Goal: Information Seeking & Learning: Understand process/instructions

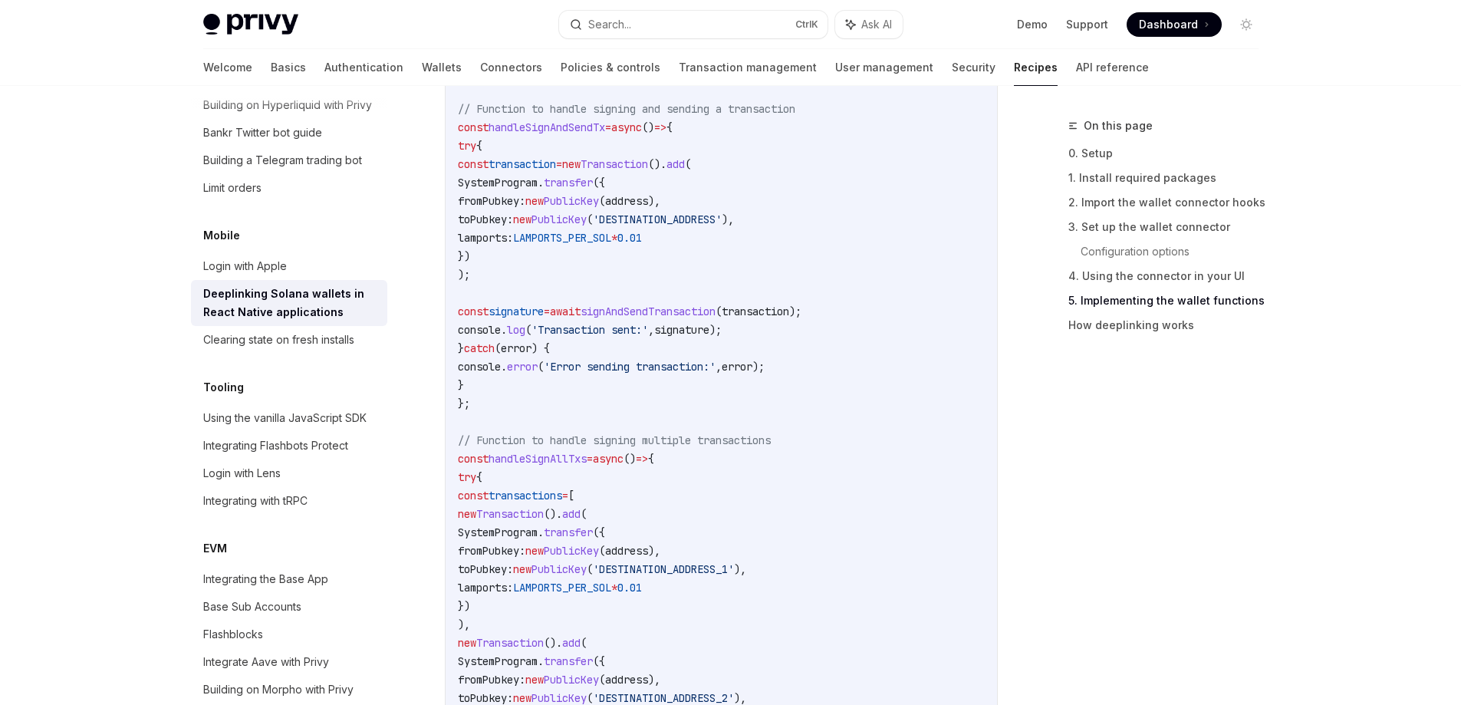
scroll to position [2761, 0]
drag, startPoint x: 543, startPoint y: 413, endPoint x: 698, endPoint y: 351, distance: 166.7
click at [698, 351] on code "// Function to handle message signing const handleSignMsg = async () => { try {…" at bounding box center [721, 225] width 527 height 1362
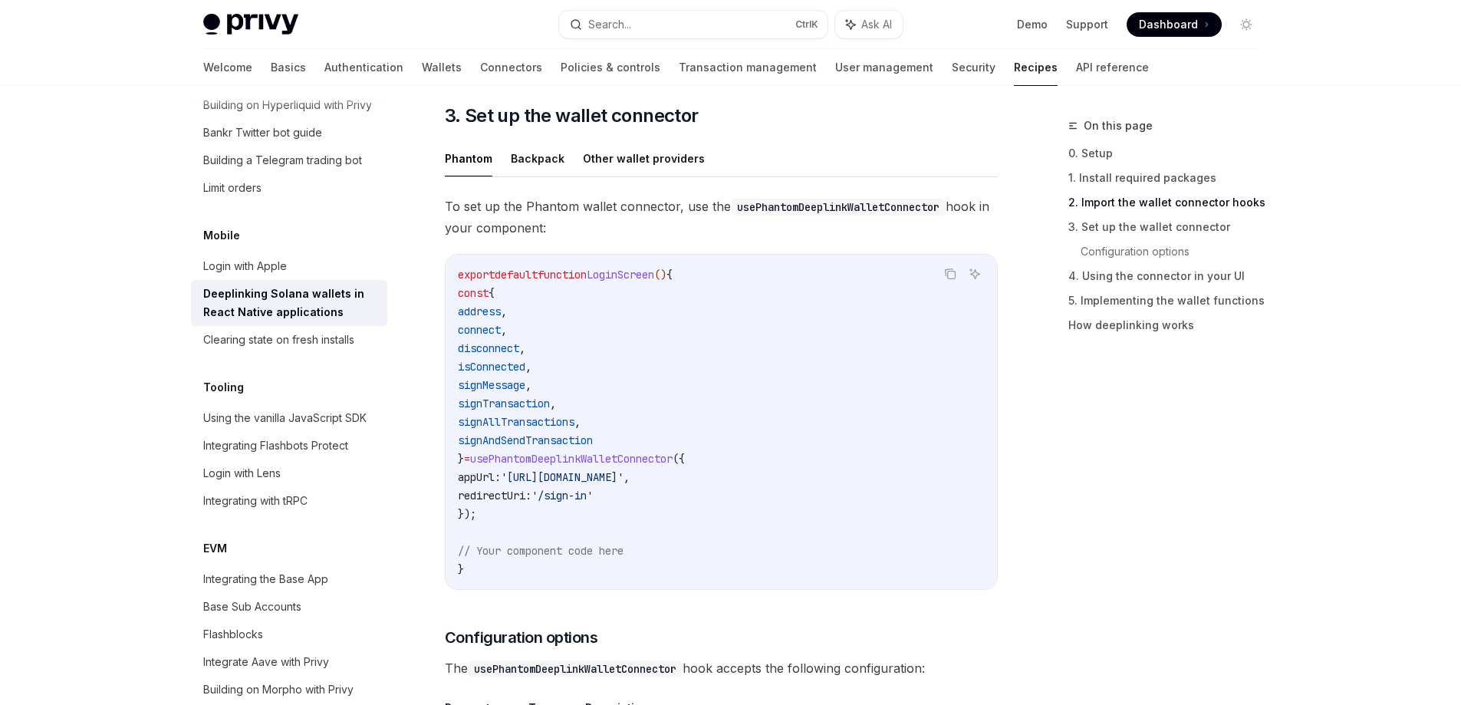
scroll to position [950, 0]
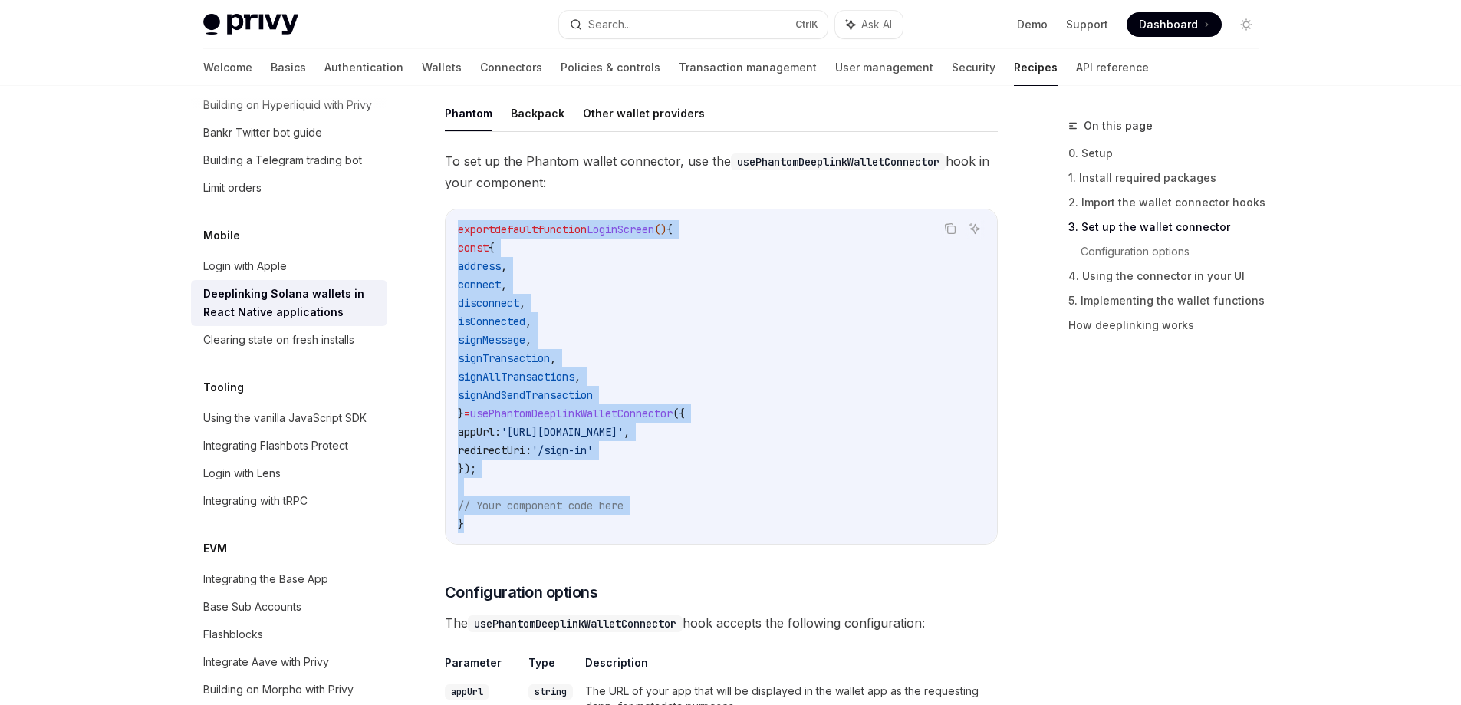
drag, startPoint x: 508, startPoint y: 526, endPoint x: 453, endPoint y: 224, distance: 307.2
click at [453, 224] on div "export default function LoginScreen () { const { address , connect , disconnect…" at bounding box center [722, 376] width 552 height 334
drag, startPoint x: 477, startPoint y: 239, endPoint x: 713, endPoint y: 510, distance: 359.3
click at [715, 511] on code "export default function LoginScreen () { const { address , connect , disconnect…" at bounding box center [721, 376] width 527 height 313
drag, startPoint x: 515, startPoint y: 528, endPoint x: 469, endPoint y: 282, distance: 250.5
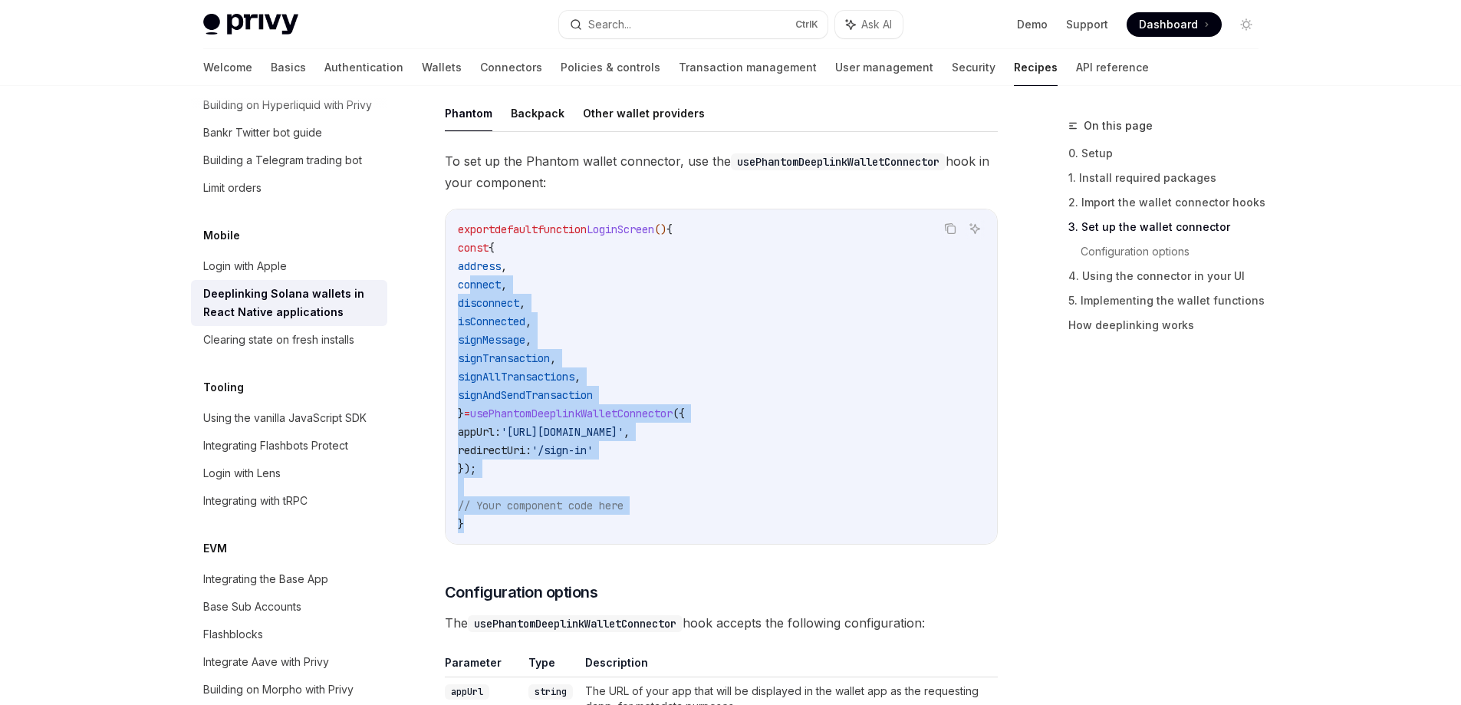
click at [469, 282] on code "export default function LoginScreen () { const { address , connect , disconnect…" at bounding box center [721, 376] width 527 height 313
click at [911, 336] on code "export default function LoginScreen () { const { address , connect , disconnect…" at bounding box center [721, 376] width 527 height 313
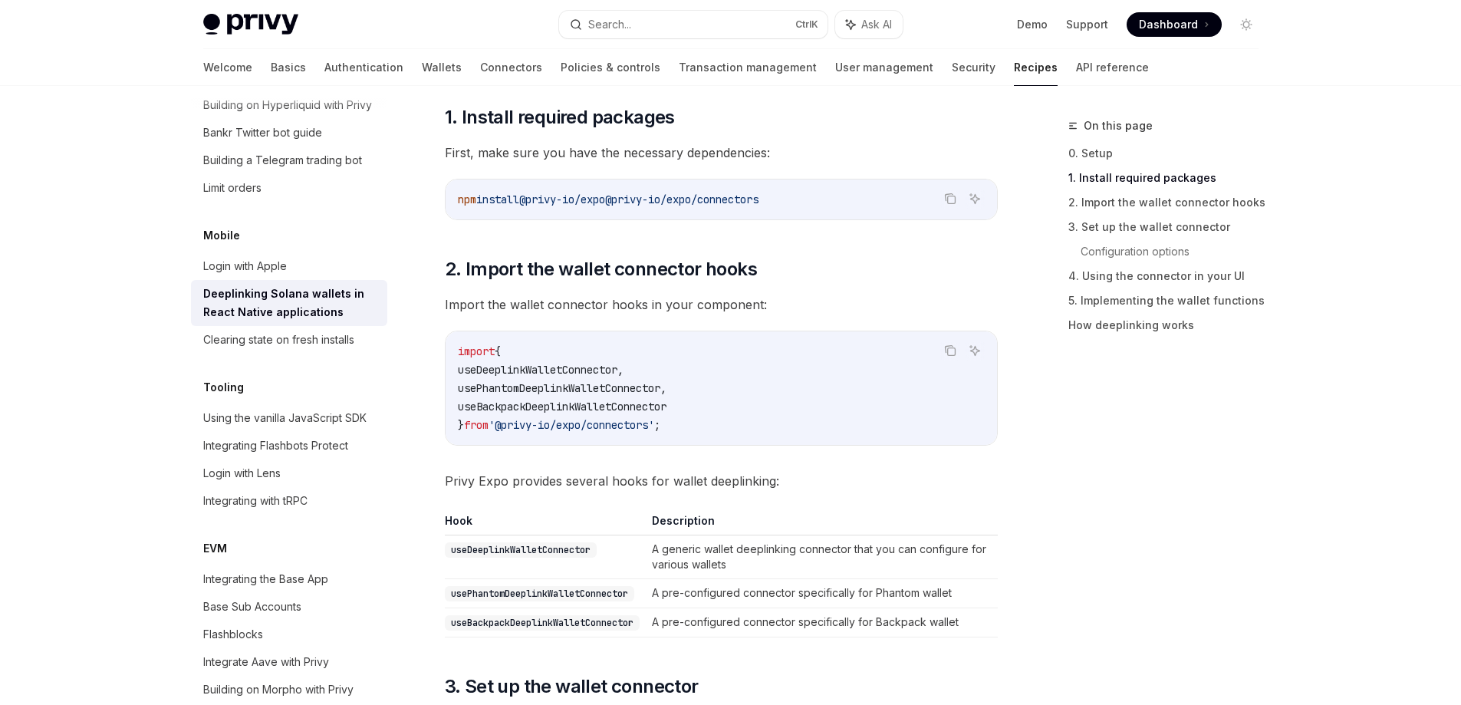
scroll to position [324, 0]
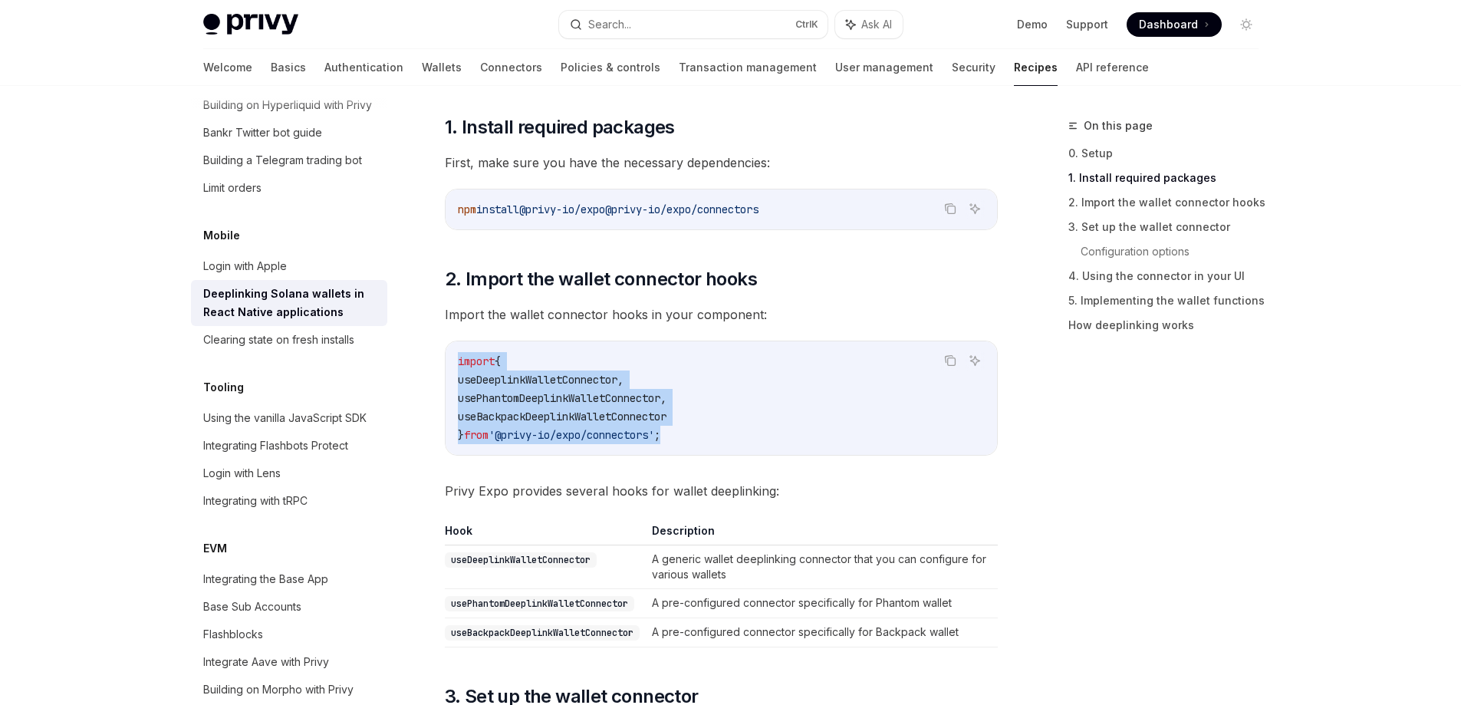
drag, startPoint x: 709, startPoint y: 433, endPoint x: 452, endPoint y: 358, distance: 267.7
click at [452, 358] on div "import { useDeeplinkWalletConnector , usePhantomDeeplinkWalletConnector , useBa…" at bounding box center [722, 398] width 552 height 114
copy code "import { useDeeplinkWalletConnector , usePhantomDeeplinkWalletConnector , useBa…"
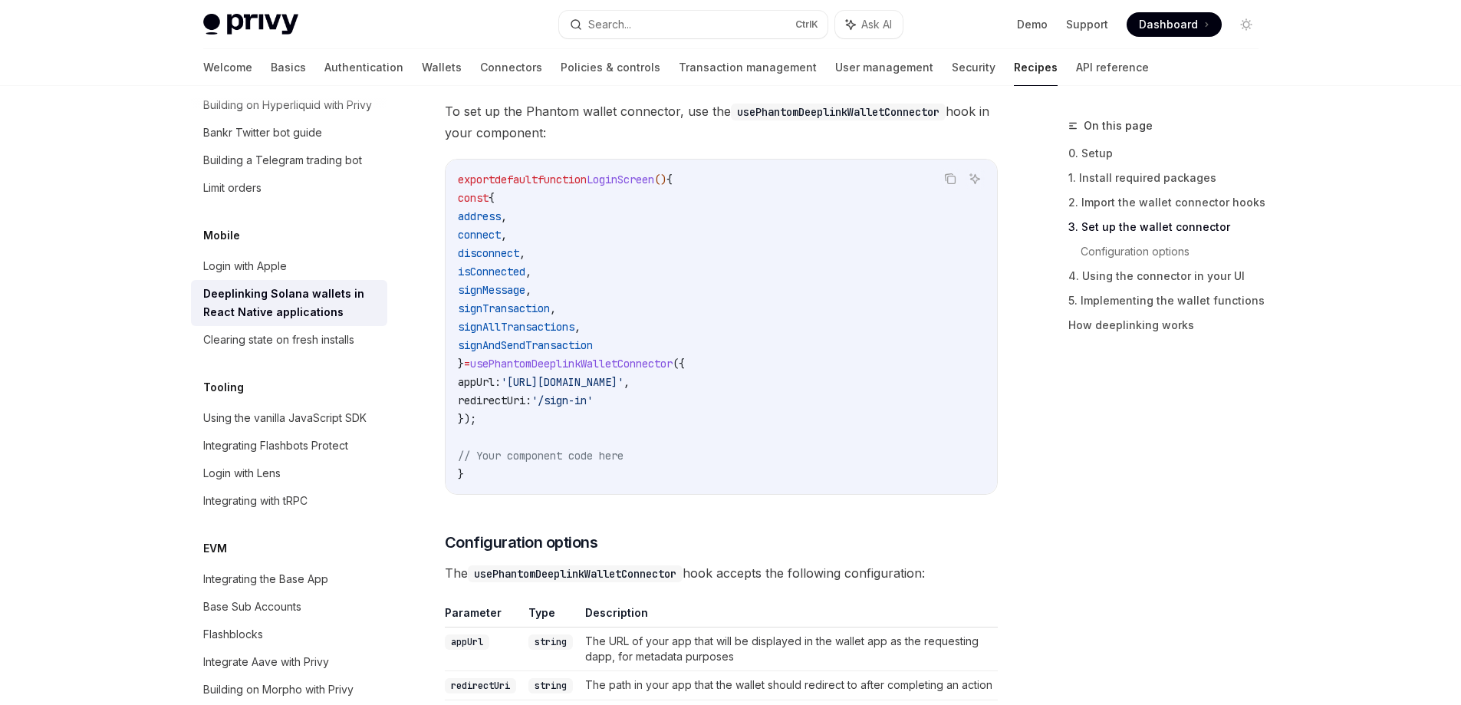
scroll to position [1055, 0]
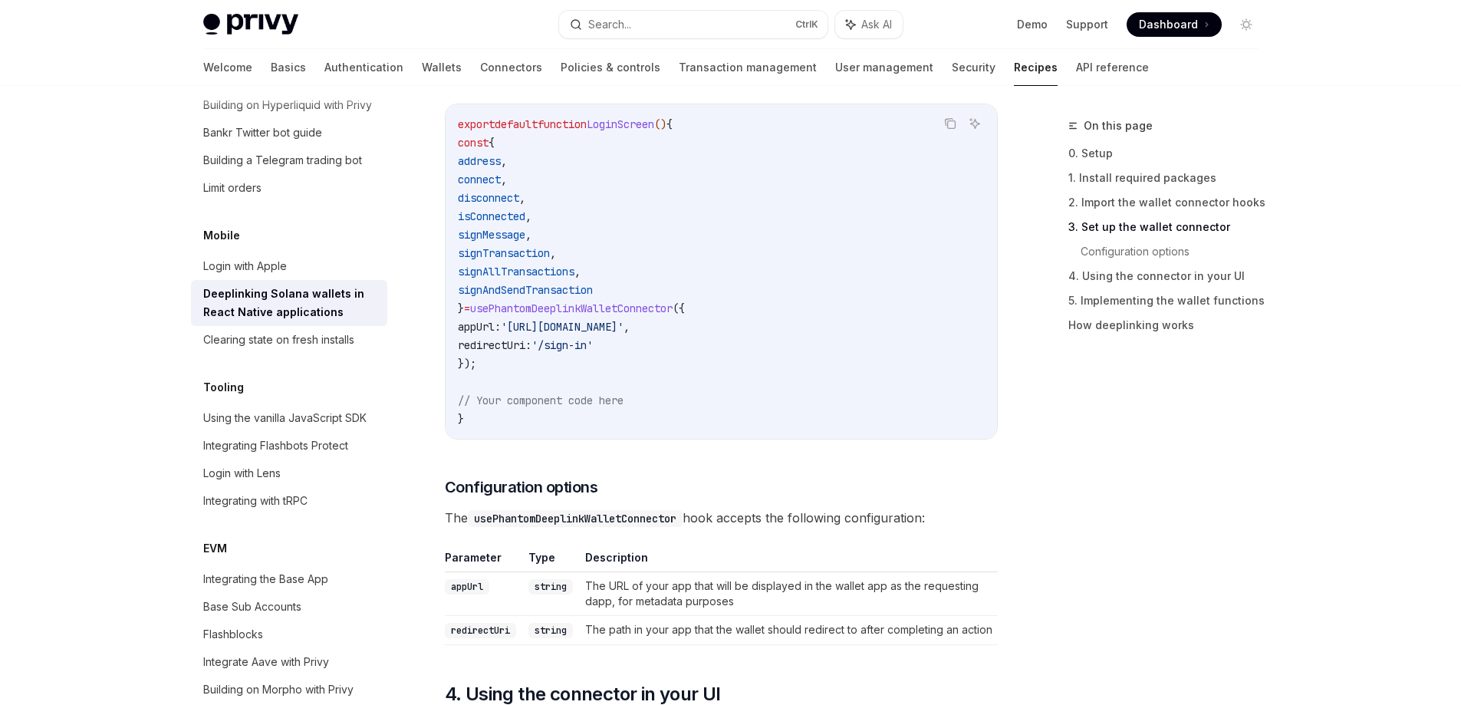
drag, startPoint x: 495, startPoint y: 362, endPoint x: 744, endPoint y: 126, distance: 343.5
click at [744, 126] on code "export default function LoginScreen () { const { address , connect , disconnect…" at bounding box center [721, 271] width 527 height 313
copy code "const { address , connect , disconnect , isConnected , signMessage , signTransa…"
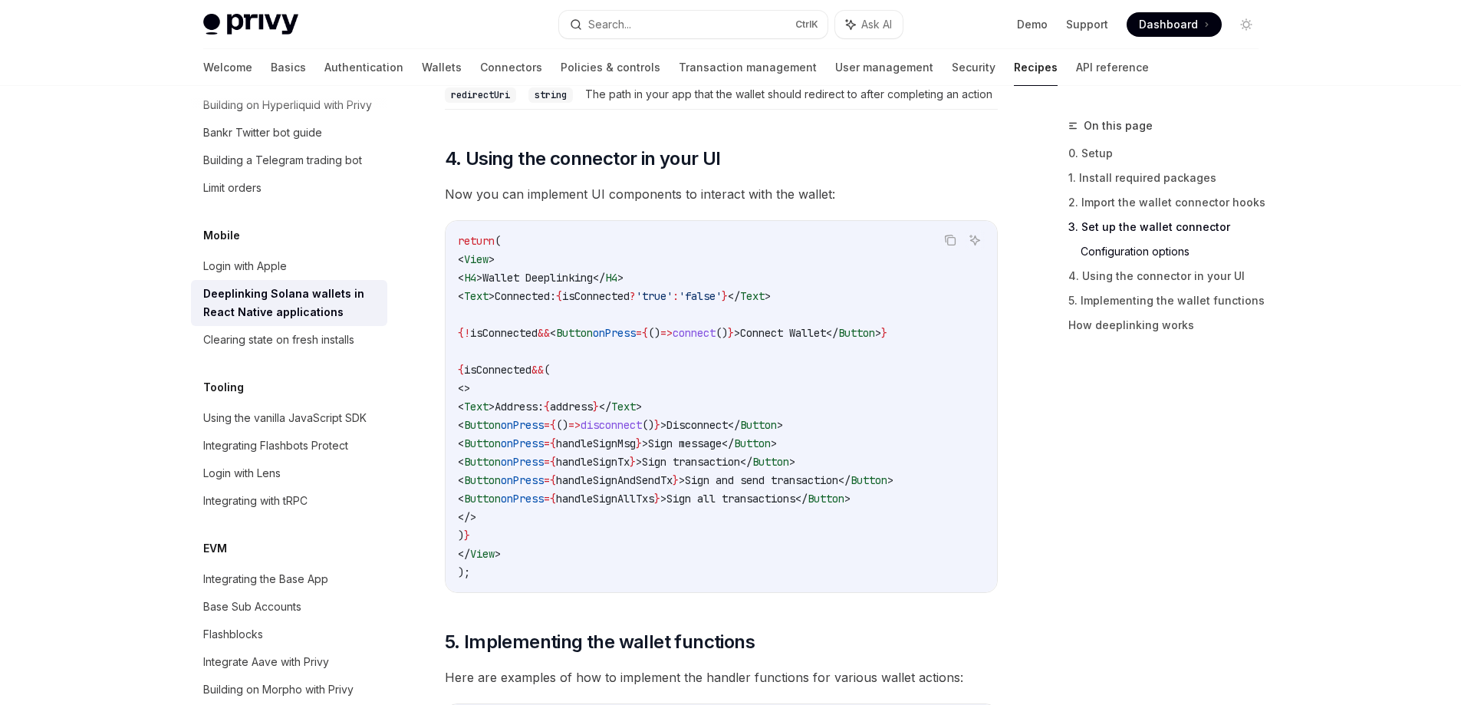
scroll to position [1635, 0]
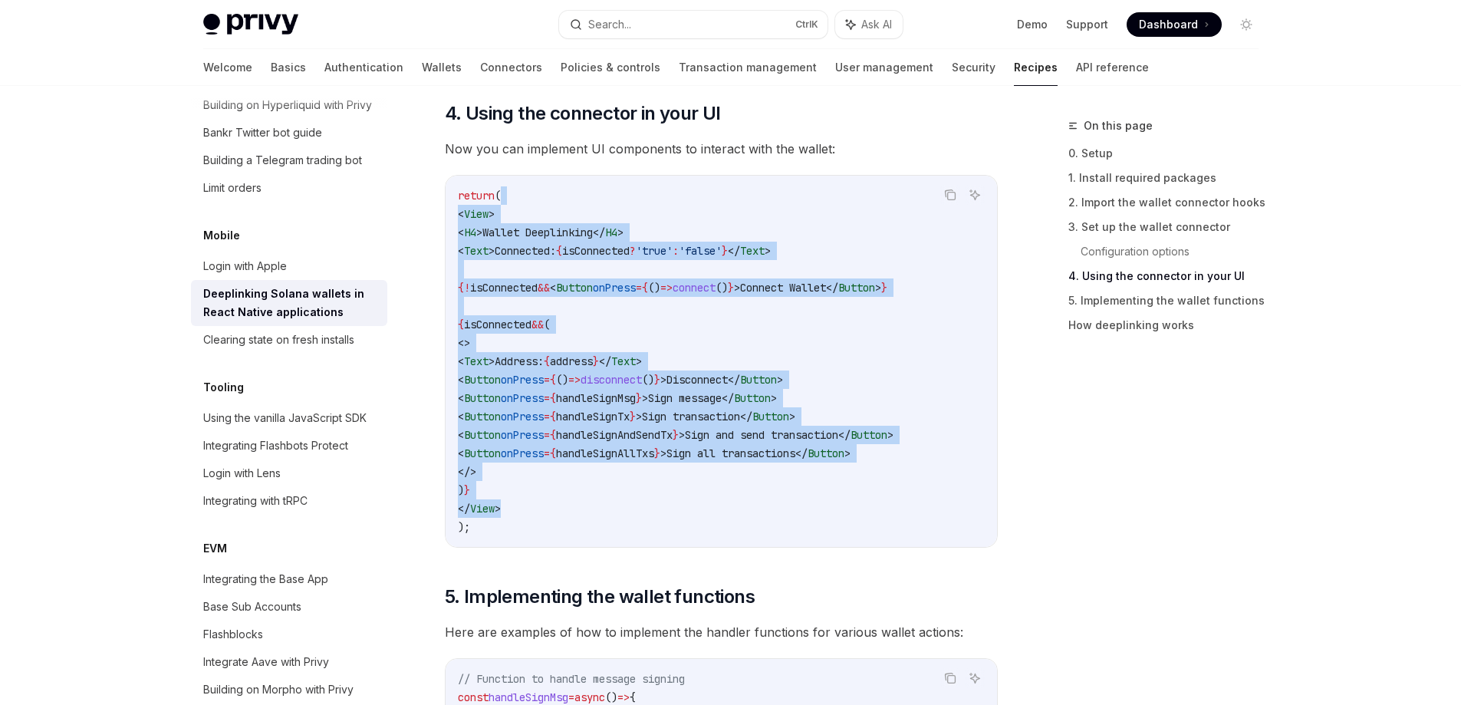
drag, startPoint x: 520, startPoint y: 503, endPoint x: 532, endPoint y: 185, distance: 318.5
click at [532, 185] on div "return ( < View > < H4 > Wallet Deeplinking </ H4 > < Text > Connected: { isCon…" at bounding box center [722, 361] width 552 height 371
copy code "< View > < H4 > Wallet Deeplinking </ H4 > < Text > Connected: { isConnected ? …"
click at [838, 433] on span "Sign and send transaction" at bounding box center [761, 435] width 153 height 14
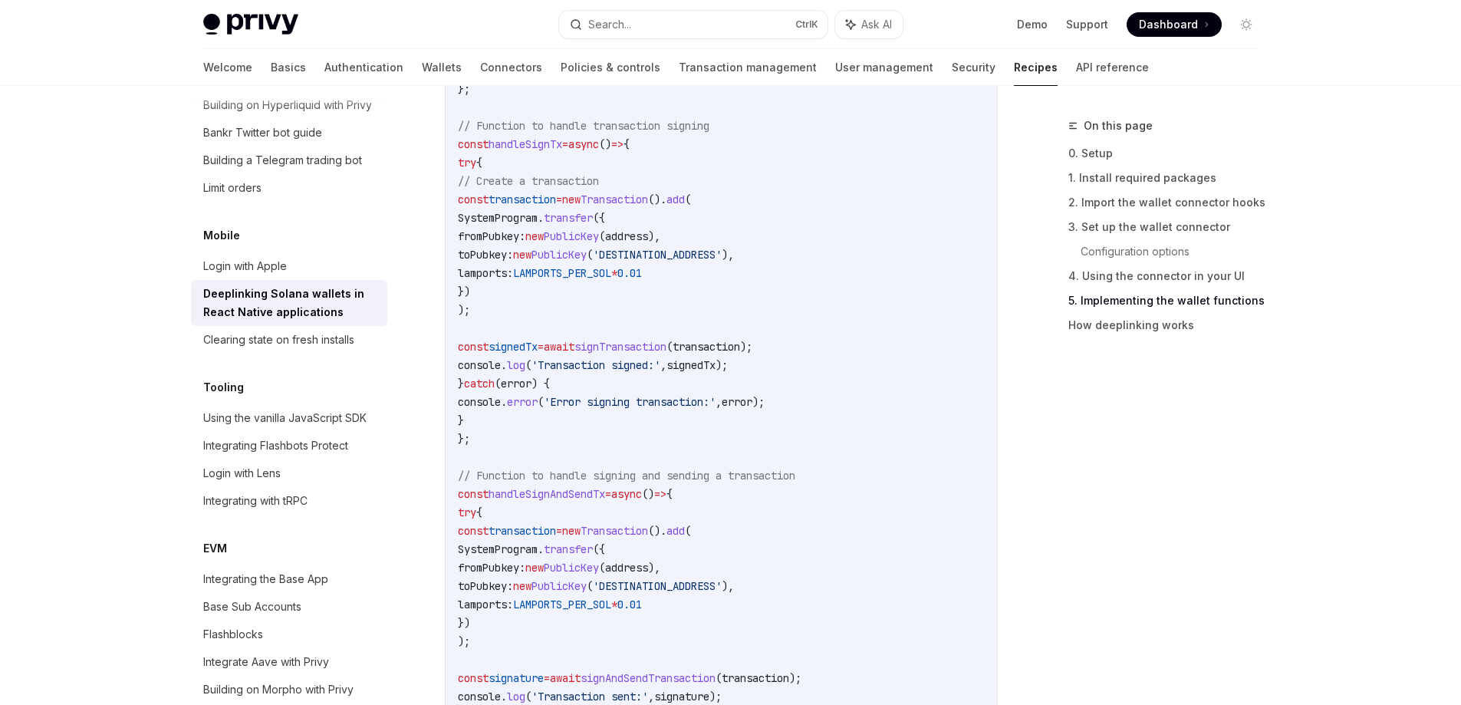
scroll to position [2342, 0]
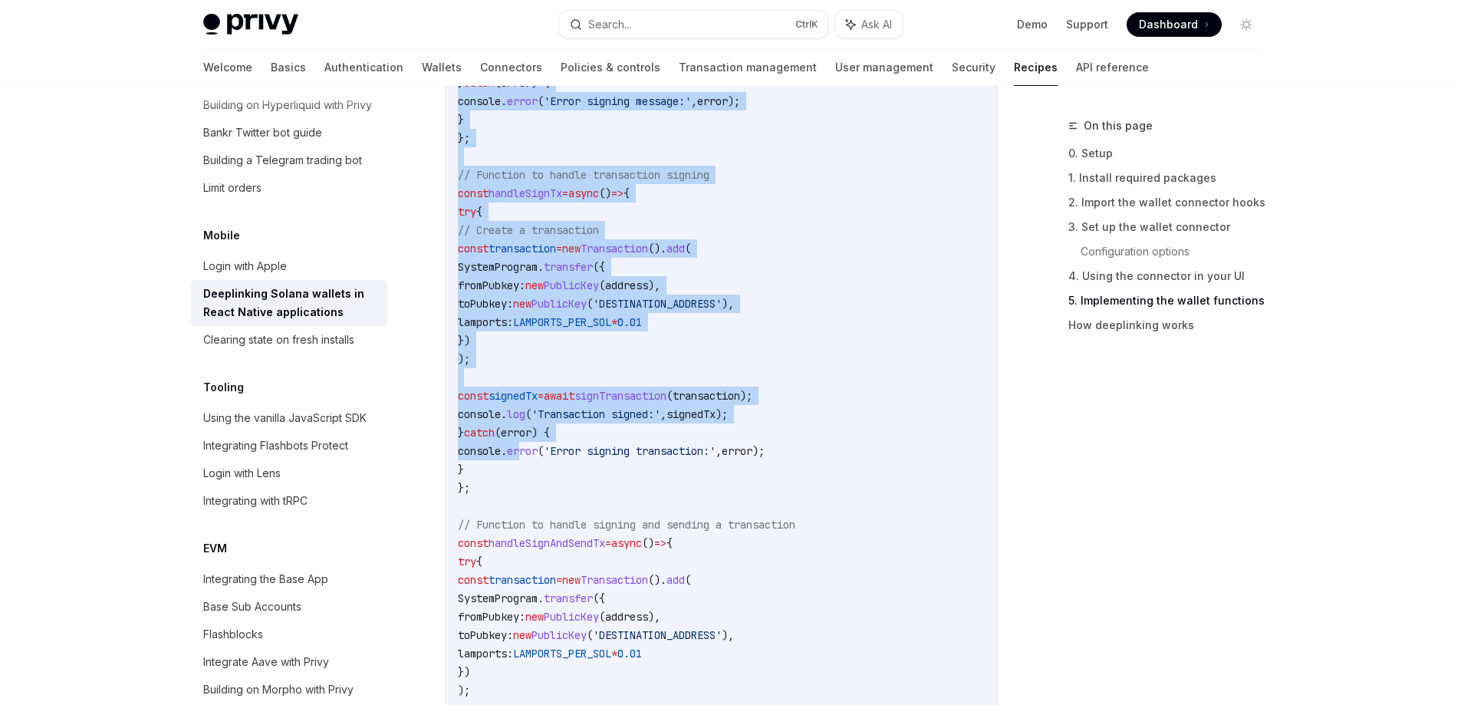
drag, startPoint x: 456, startPoint y: 258, endPoint x: 549, endPoint y: 451, distance: 214.1
click at [549, 451] on div "// Function to handle message signing const handleSignMsg = async () => { try {…" at bounding box center [722, 644] width 552 height 1384
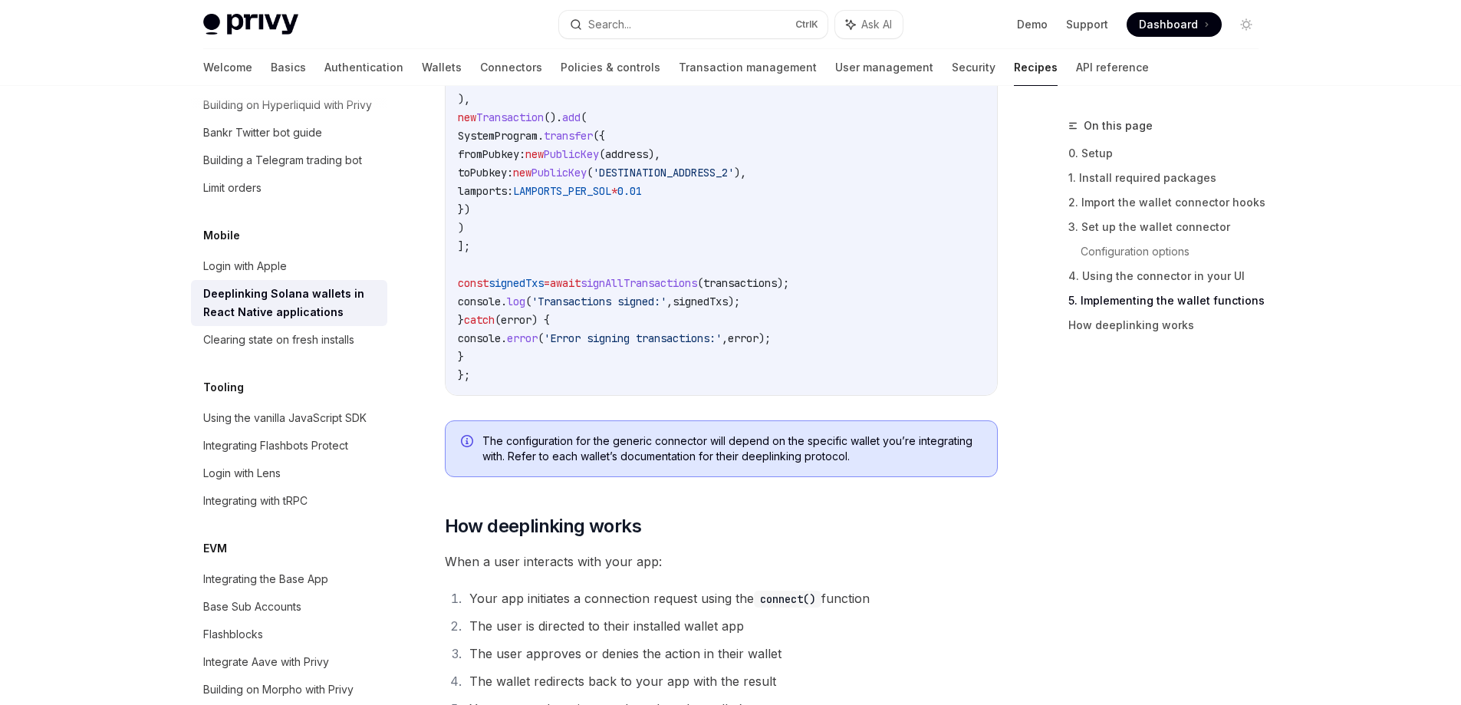
scroll to position [3313, 0]
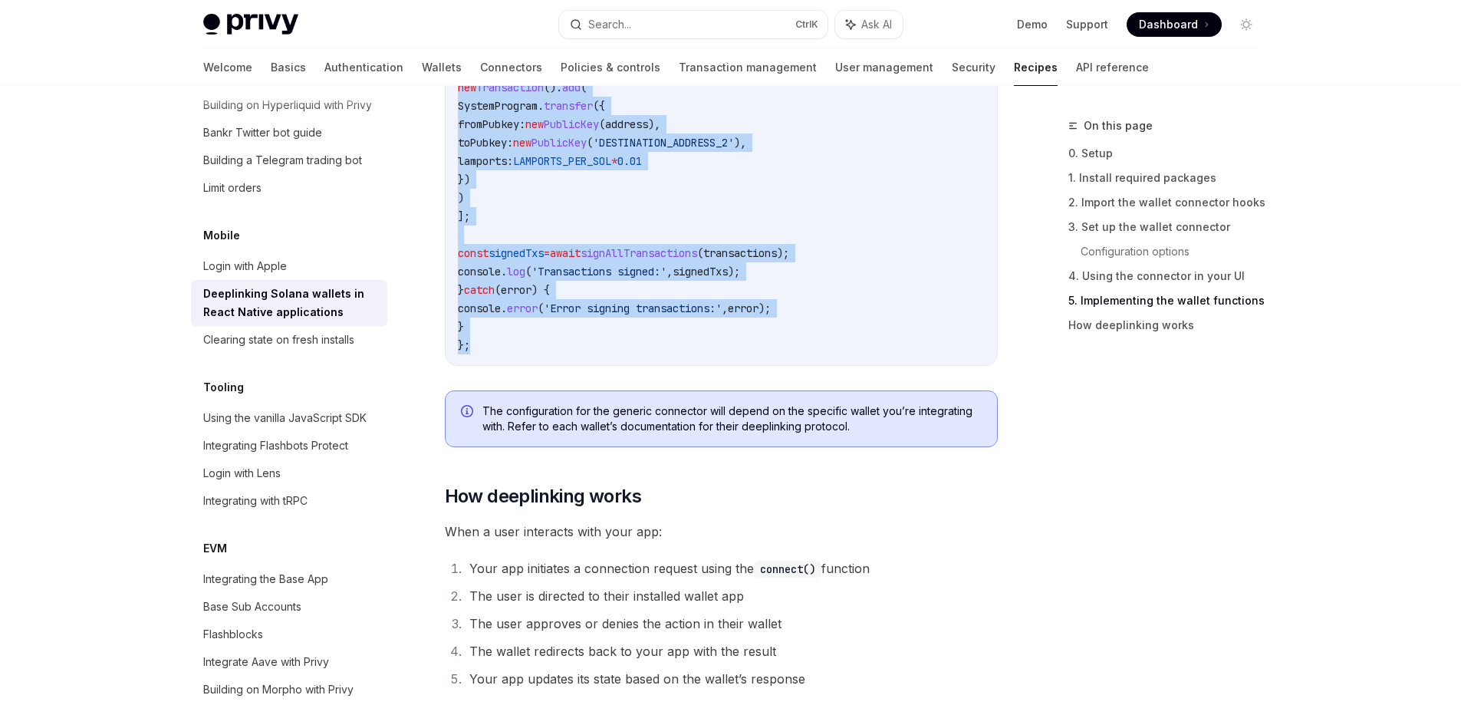
copy code "// Function to handle message signing const handleSignMsg = async () => { try {…"
